Goal: Find specific page/section: Find specific page/section

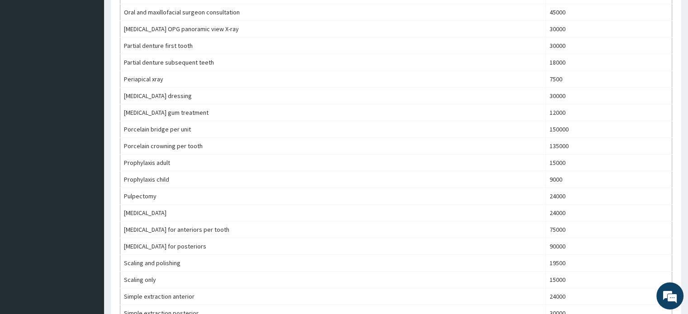
scroll to position [501, 0]
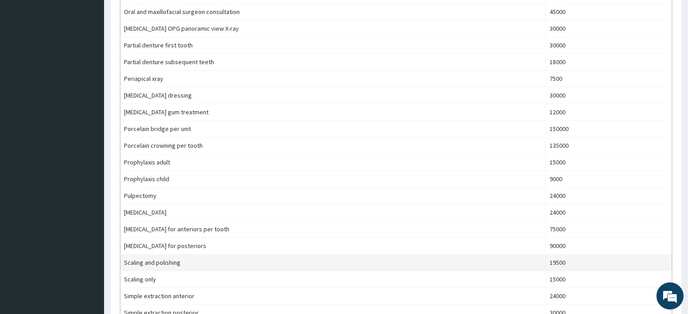
click at [367, 263] on td "Scaling and polishing" at bounding box center [333, 263] width 426 height 17
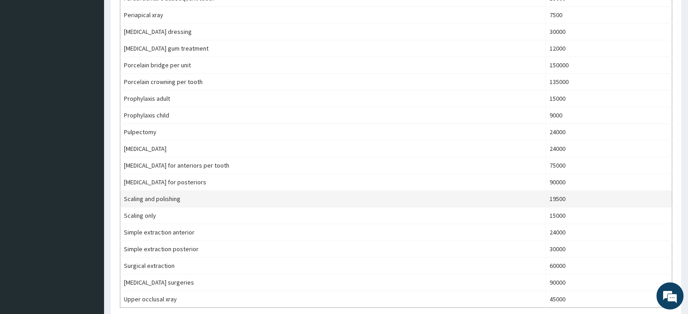
scroll to position [564, 0]
click at [380, 195] on td "Scaling and polishing" at bounding box center [333, 199] width 426 height 17
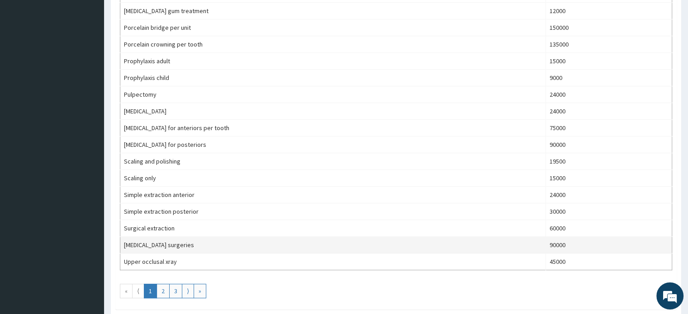
scroll to position [602, 0]
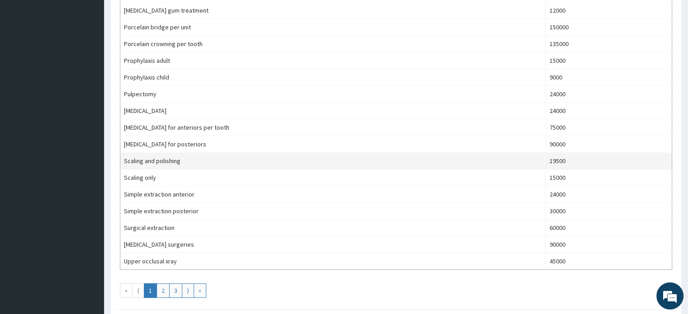
click at [546, 157] on td "Scaling and polishing" at bounding box center [333, 161] width 426 height 17
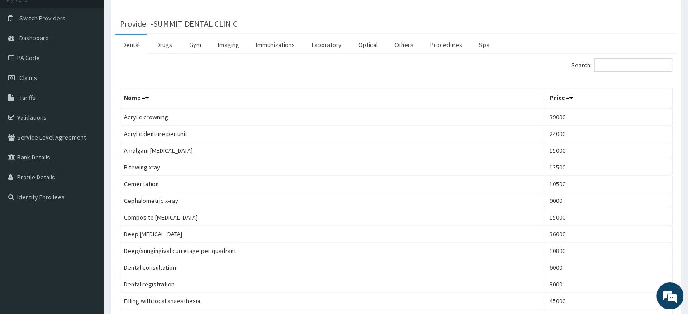
scroll to position [62, 0]
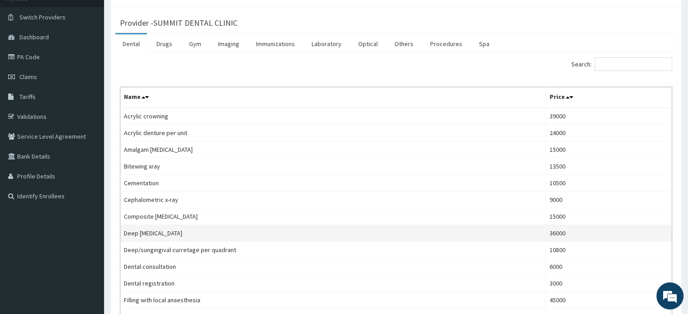
click at [486, 231] on td "Deep scaling and root planing" at bounding box center [333, 233] width 426 height 17
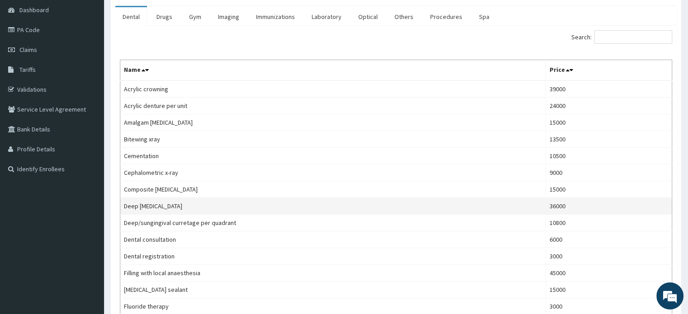
scroll to position [90, 0]
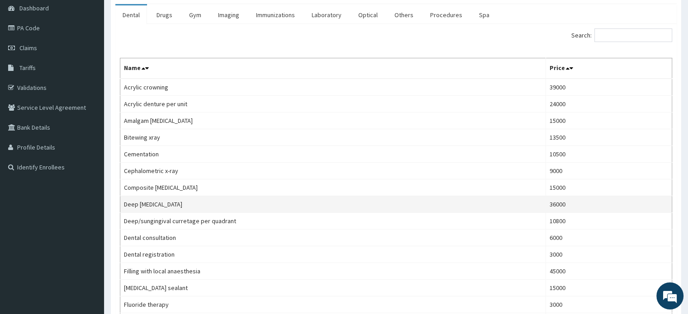
click at [474, 199] on td "Deep scaling and root planing" at bounding box center [333, 204] width 426 height 17
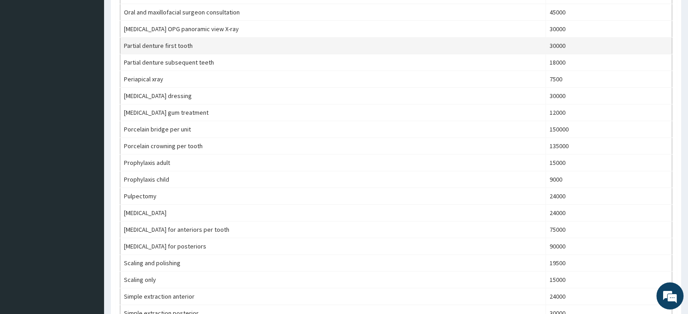
scroll to position [501, 0]
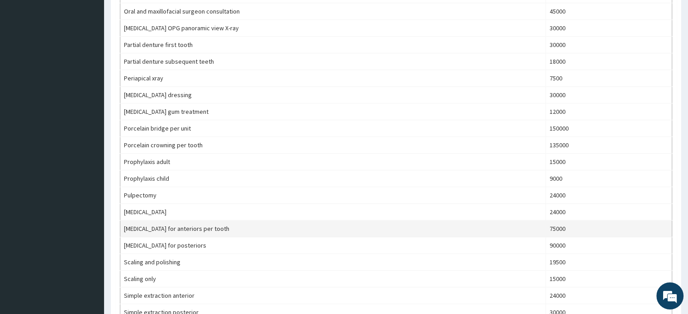
click at [437, 228] on td "Root canal treatment for anteriors per tooth" at bounding box center [333, 229] width 426 height 17
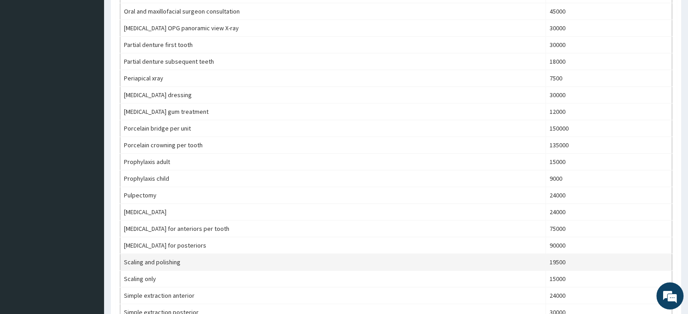
click at [439, 254] on td "Scaling and polishing" at bounding box center [333, 262] width 426 height 17
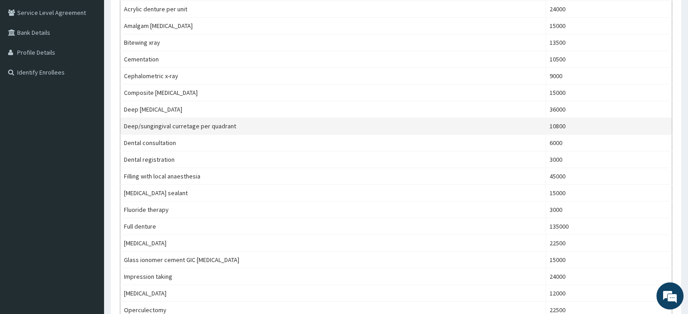
scroll to position [185, 0]
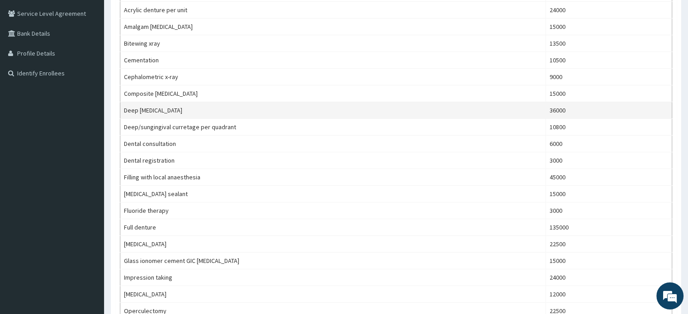
click at [189, 112] on td "Deep scaling and root planing" at bounding box center [333, 110] width 426 height 17
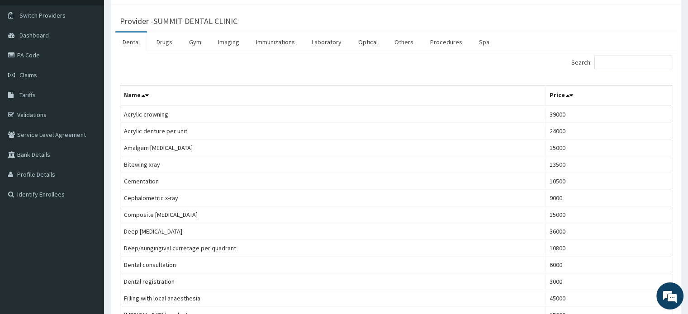
scroll to position [0, 0]
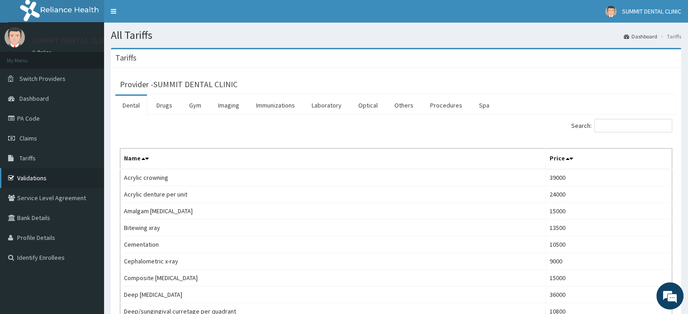
click at [39, 176] on link "Validations" at bounding box center [52, 178] width 104 height 20
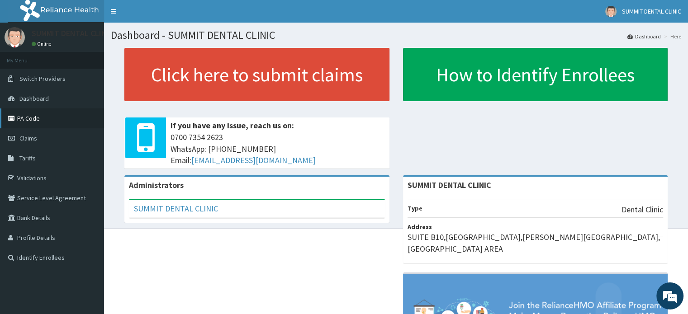
click at [34, 119] on link "PA Code" at bounding box center [52, 119] width 104 height 20
click at [44, 101] on span "Dashboard" at bounding box center [33, 99] width 29 height 8
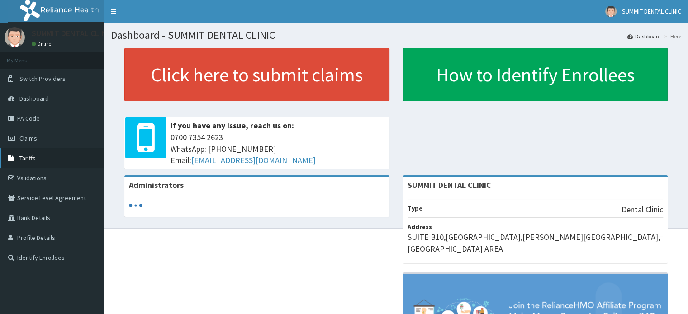
click at [38, 159] on link "Tariffs" at bounding box center [52, 158] width 104 height 20
click at [42, 97] on span "Dashboard" at bounding box center [33, 99] width 29 height 8
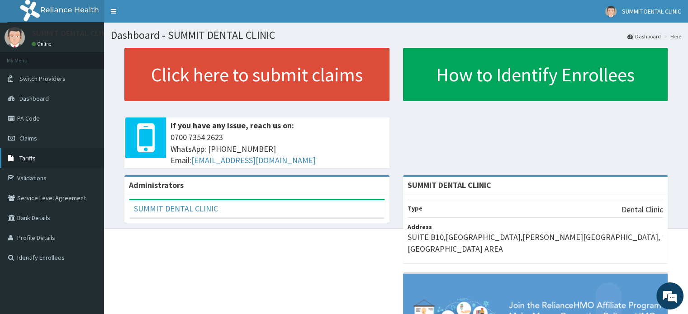
click at [40, 157] on link "Tariffs" at bounding box center [52, 158] width 104 height 20
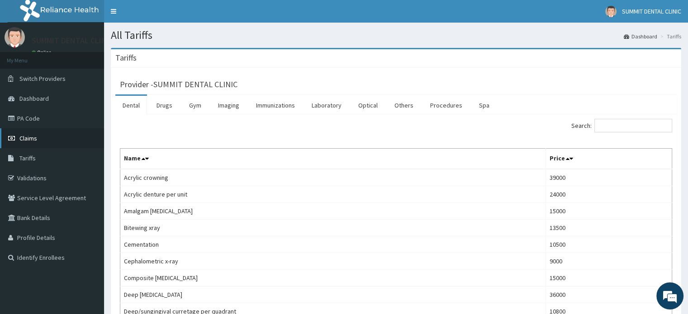
click at [36, 137] on span "Claims" at bounding box center [28, 138] width 18 height 8
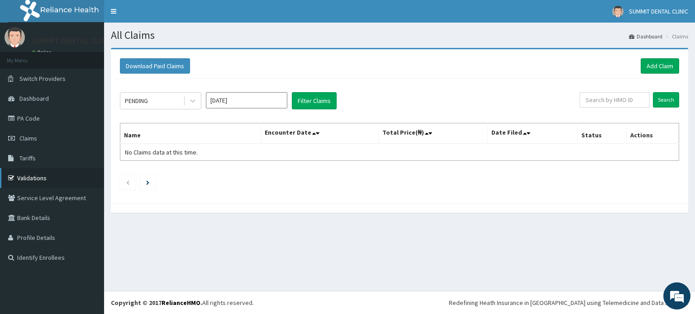
click at [42, 180] on link "Validations" at bounding box center [52, 178] width 104 height 20
